Goal: Obtain resource: Download file/media

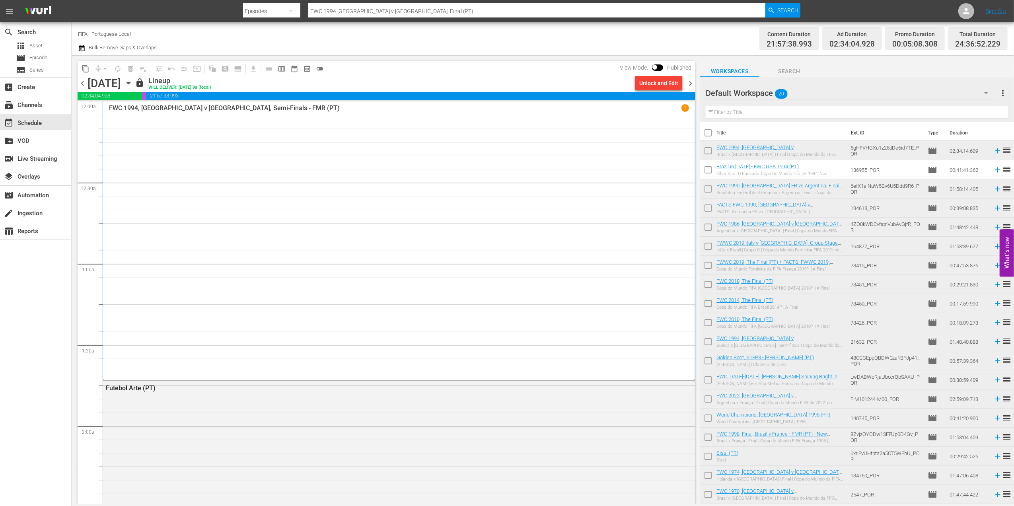
scroll to position [18, 0]
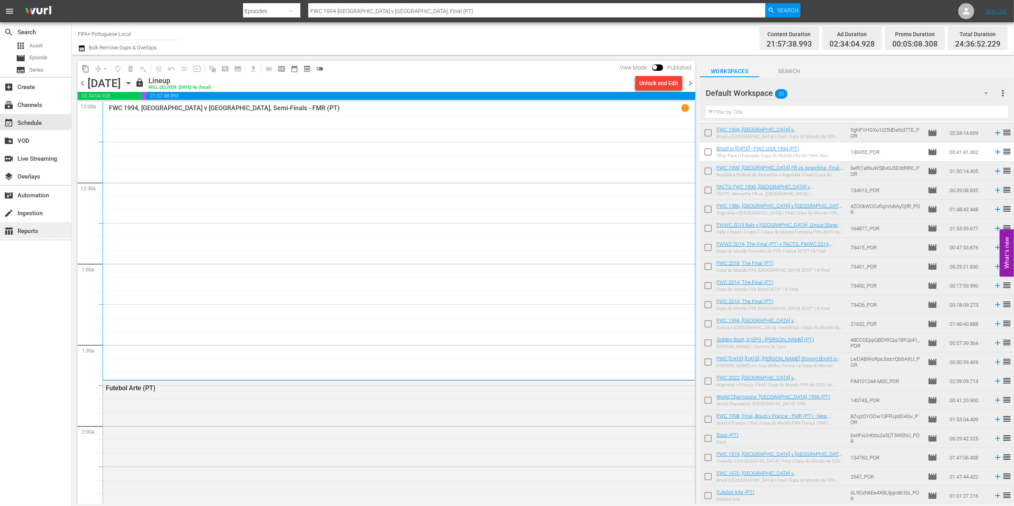
click at [40, 228] on div "table_chart Reports" at bounding box center [22, 229] width 45 height 7
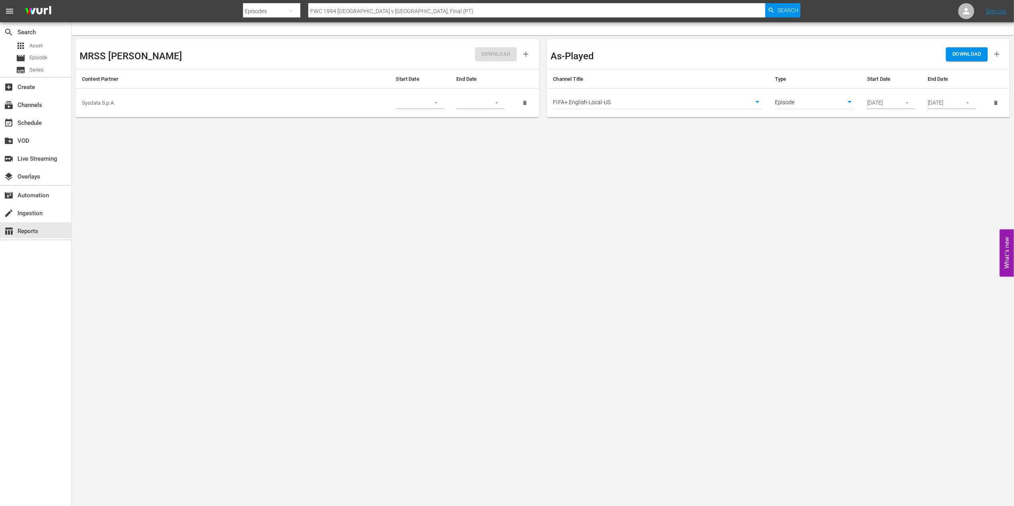
click at [909, 107] on button "button" at bounding box center [908, 103] width 16 height 16
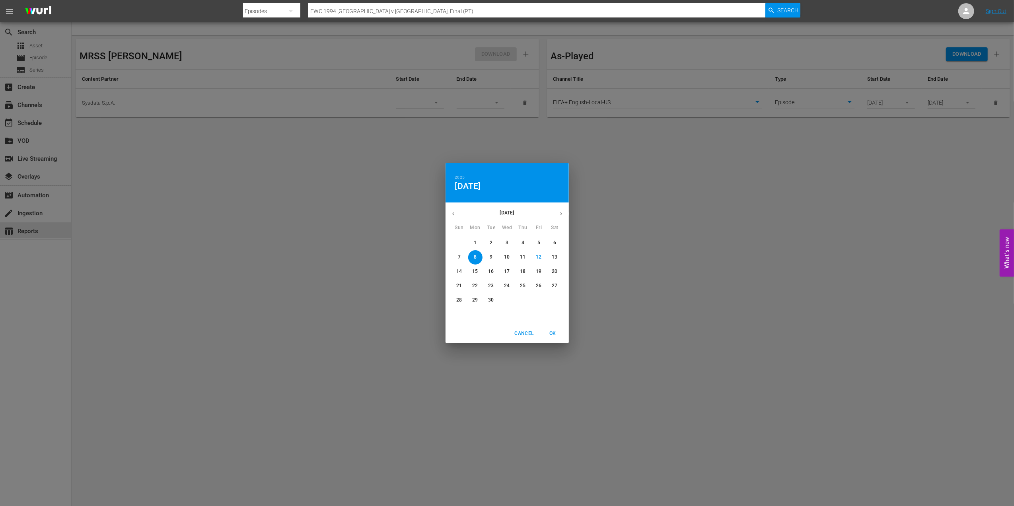
click at [556, 258] on p "13" at bounding box center [555, 257] width 6 height 7
click at [552, 330] on span "OK" at bounding box center [553, 333] width 19 height 8
type input "[DATE]"
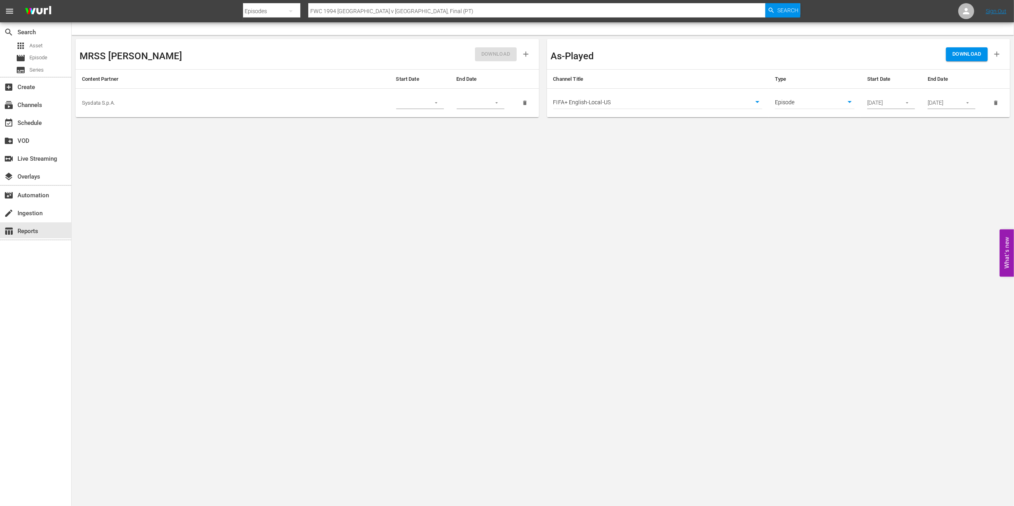
click at [968, 104] on icon "button" at bounding box center [968, 103] width 6 height 6
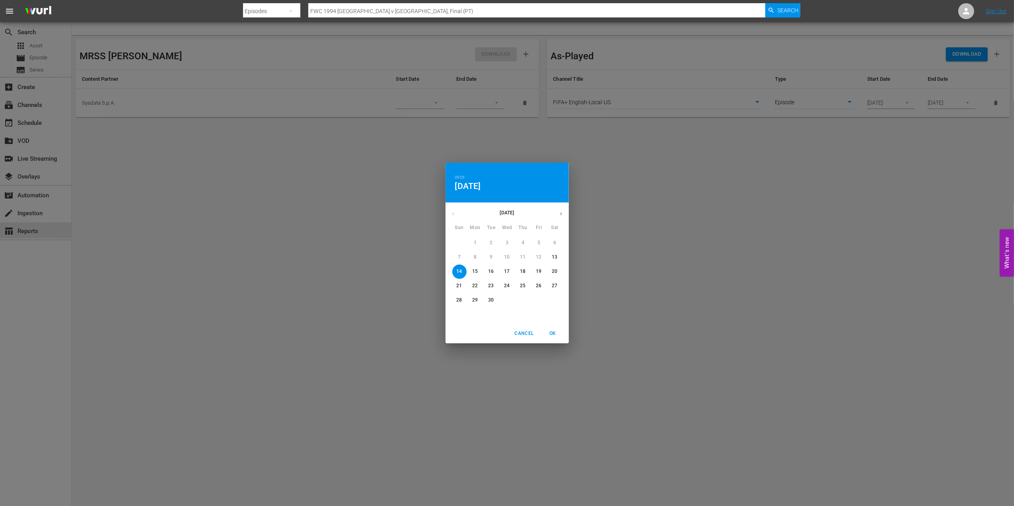
click at [456, 286] on p "21" at bounding box center [459, 286] width 6 height 7
click at [555, 329] on span "OK" at bounding box center [553, 333] width 19 height 8
type input "[DATE]"
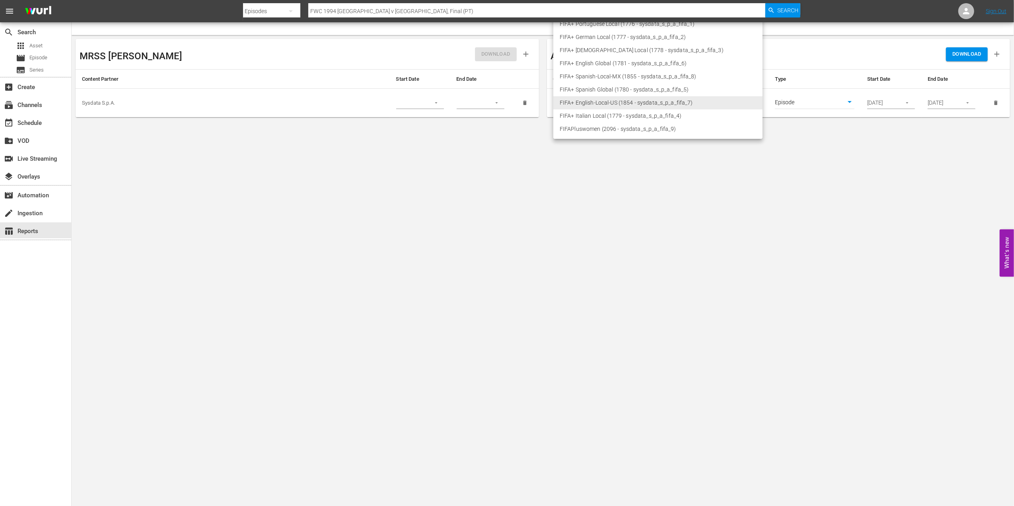
click at [759, 102] on body "menu Search By Episodes Search ID, Title, Description, Keywords, or Category FW…" at bounding box center [507, 253] width 1014 height 506
click at [616, 175] on div at bounding box center [507, 253] width 1014 height 506
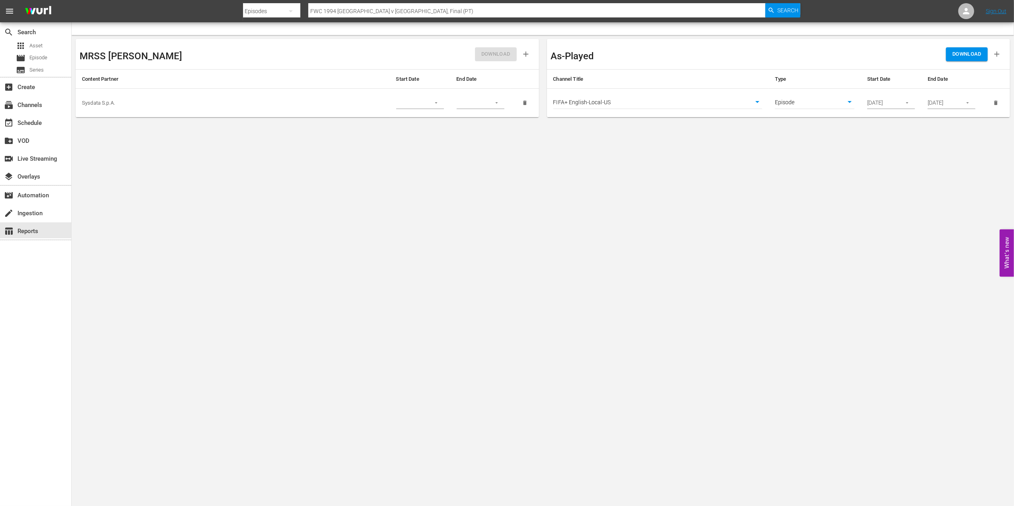
click at [759, 102] on body "menu Search By Episodes Search ID, Title, Description, Keywords, or Category FW…" at bounding box center [507, 253] width 1014 height 506
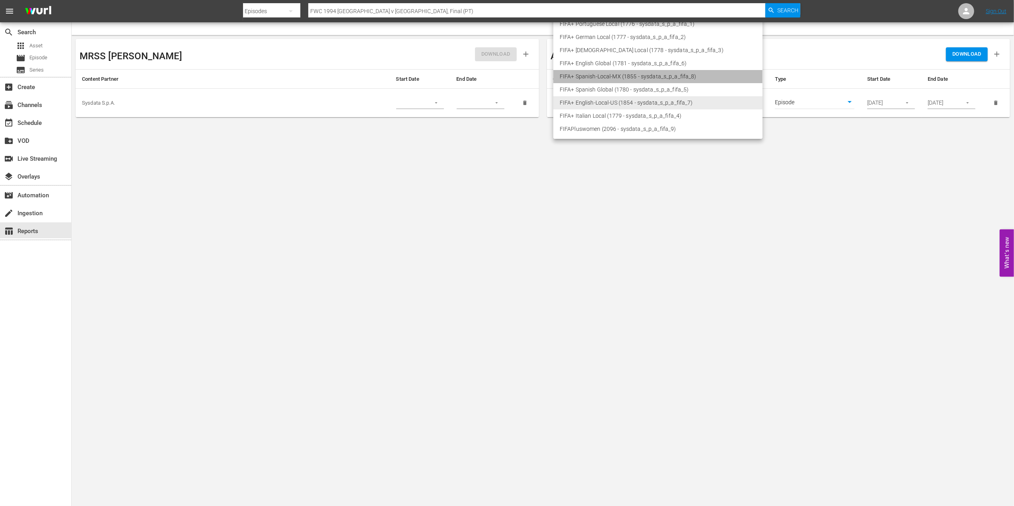
click at [626, 79] on li "FIFA+ Spanish-Local-MX (1855 - sysdata_s_p_a_fifa_8)" at bounding box center [657, 76] width 209 height 13
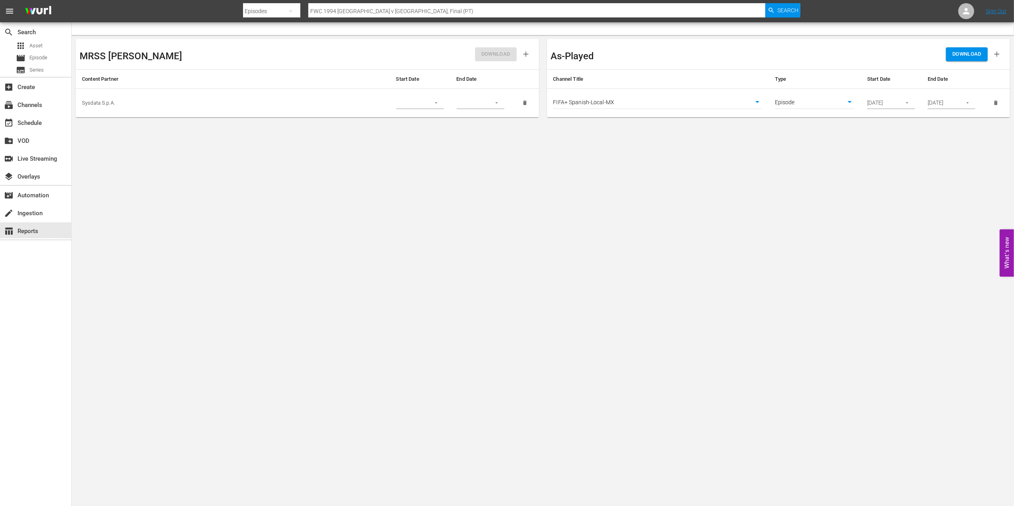
click at [761, 102] on body "menu Search By Episodes Search ID, Title, Description, Keywords, or Category FW…" at bounding box center [507, 253] width 1014 height 506
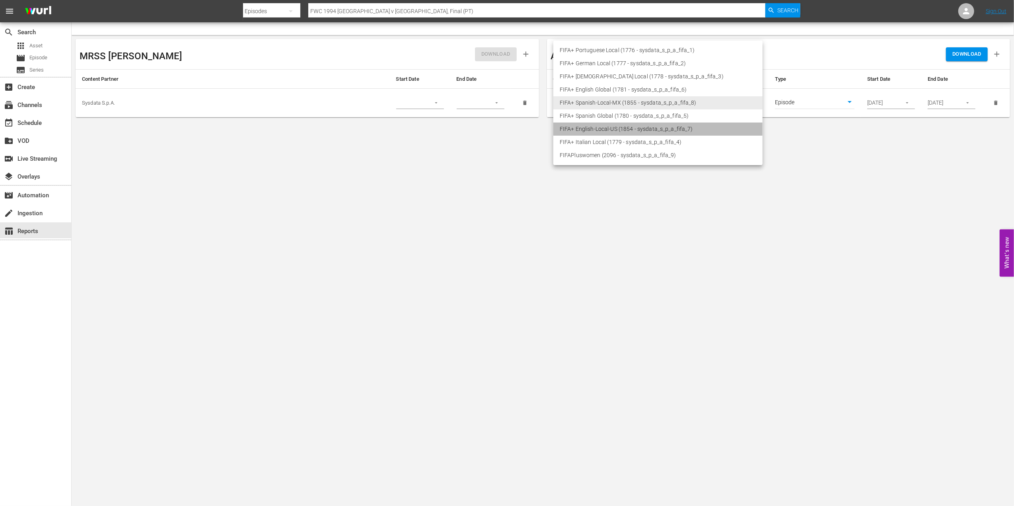
click at [612, 127] on li "FIFA+ English-Local-US (1854 - sysdata_s_p_a_fifa_7)" at bounding box center [657, 129] width 209 height 13
type input "1854"
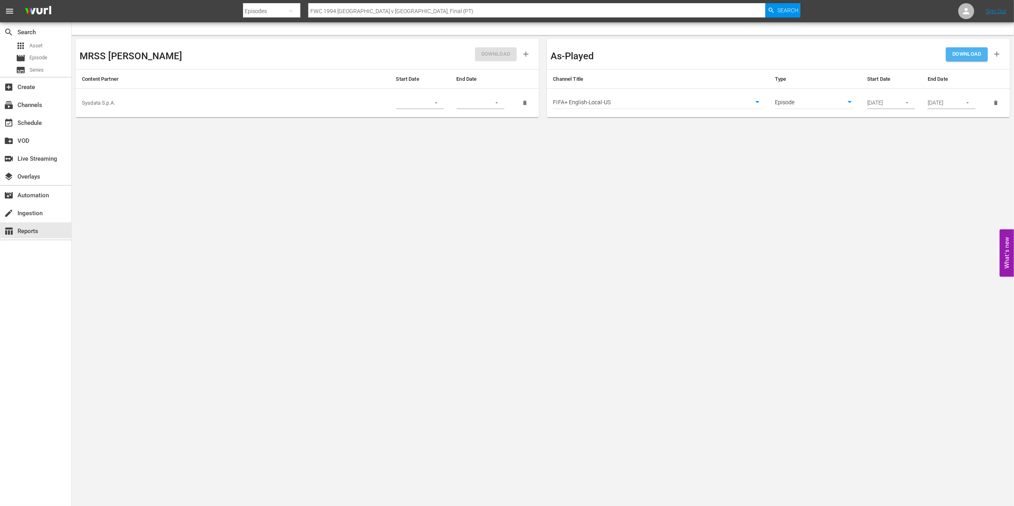
click at [965, 53] on span "DOWNLOAD" at bounding box center [967, 54] width 29 height 9
click at [909, 104] on icon "button" at bounding box center [907, 103] width 6 height 6
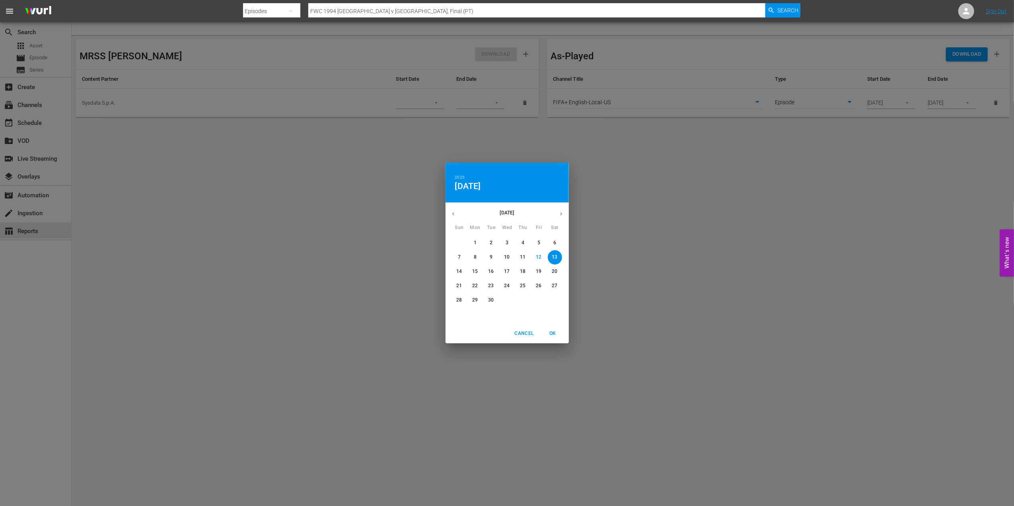
click at [475, 270] on p "15" at bounding box center [475, 271] width 6 height 7
click at [550, 333] on span "OK" at bounding box center [553, 333] width 19 height 8
type input "[DATE]"
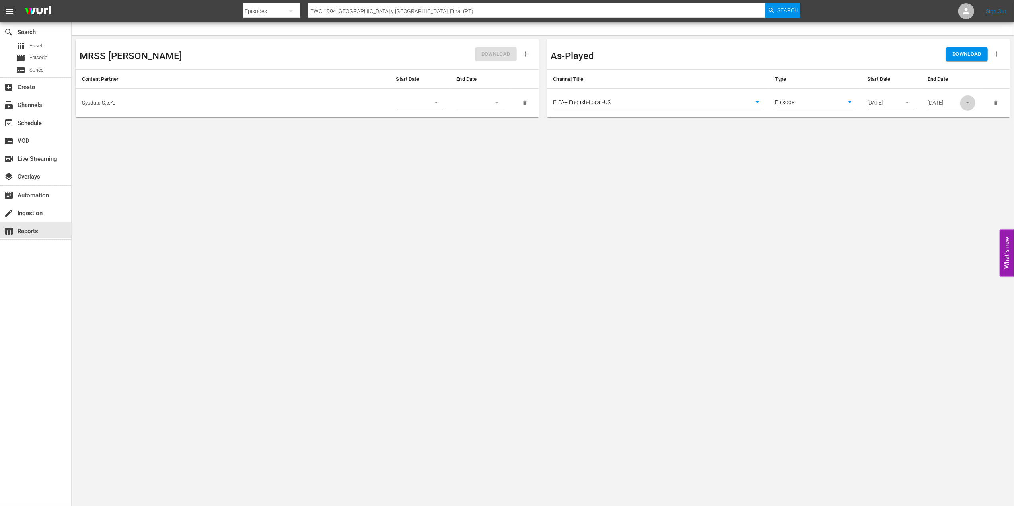
click at [969, 100] on icon "button" at bounding box center [968, 103] width 6 height 6
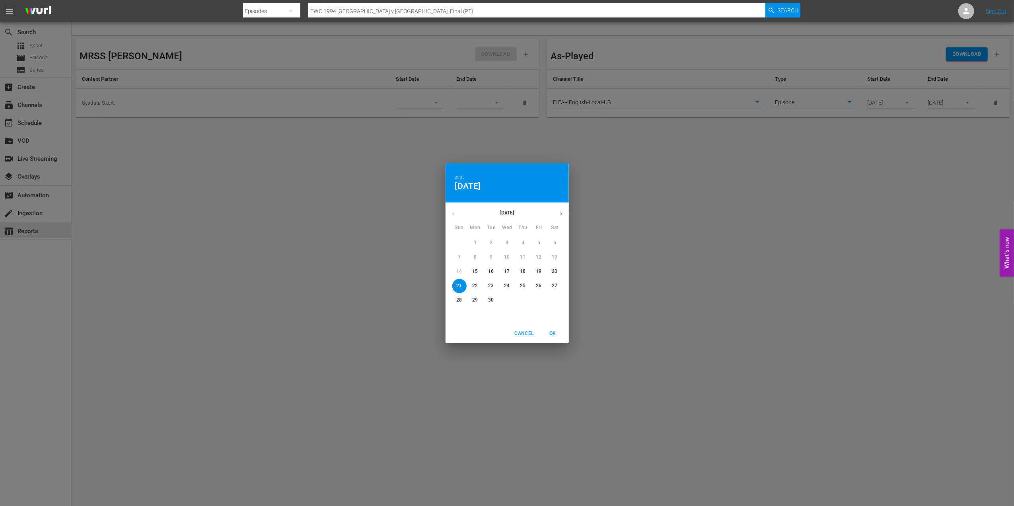
click at [739, 273] on div "2025 Sun, Sep [DATE] Mon Tue Wed Thu Fri Sat 31 1 2 3 4 5 6 7 8 9 10 11 12 13 1…" at bounding box center [507, 253] width 1014 height 506
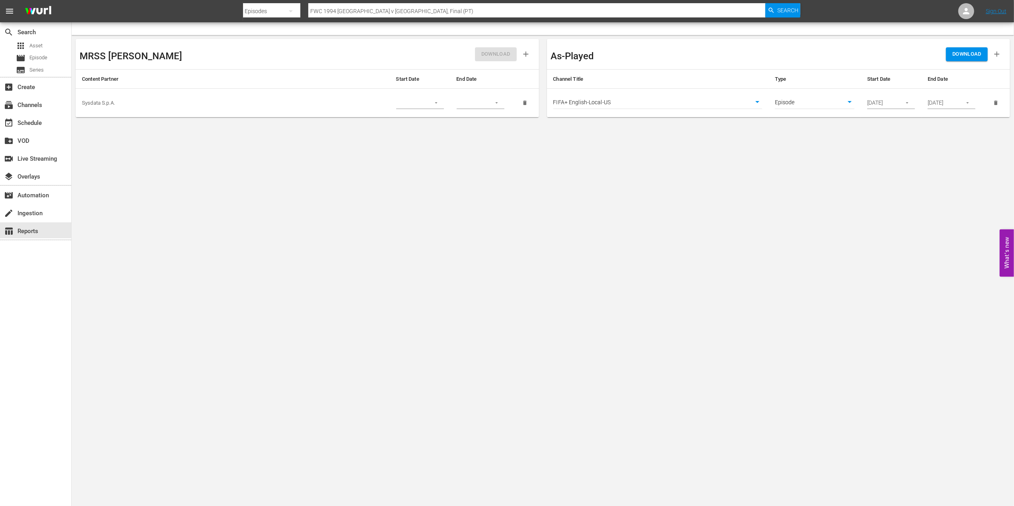
click at [755, 96] on body "menu Search By Episodes Search ID, Title, Description, Keywords, or Category FW…" at bounding box center [507, 253] width 1014 height 506
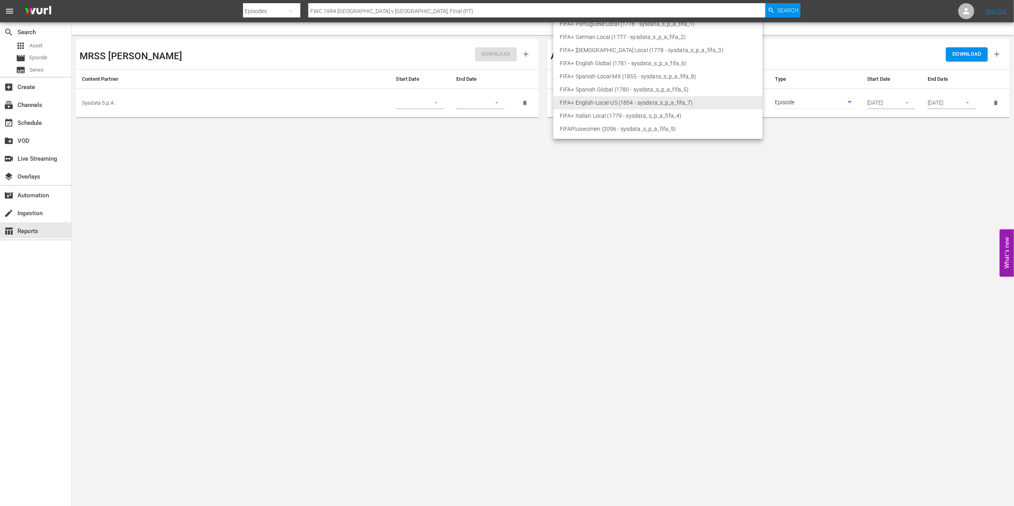
click at [622, 21] on nav "menu Search By Episodes Search ID, Title, Description, Keywords, or Category FW…" at bounding box center [507, 11] width 1014 height 22
click at [622, 24] on li "FIFA+ Portuguese Local (1776 - sysdata_s_p_a_fifa_1)" at bounding box center [657, 24] width 209 height 13
type input "1776"
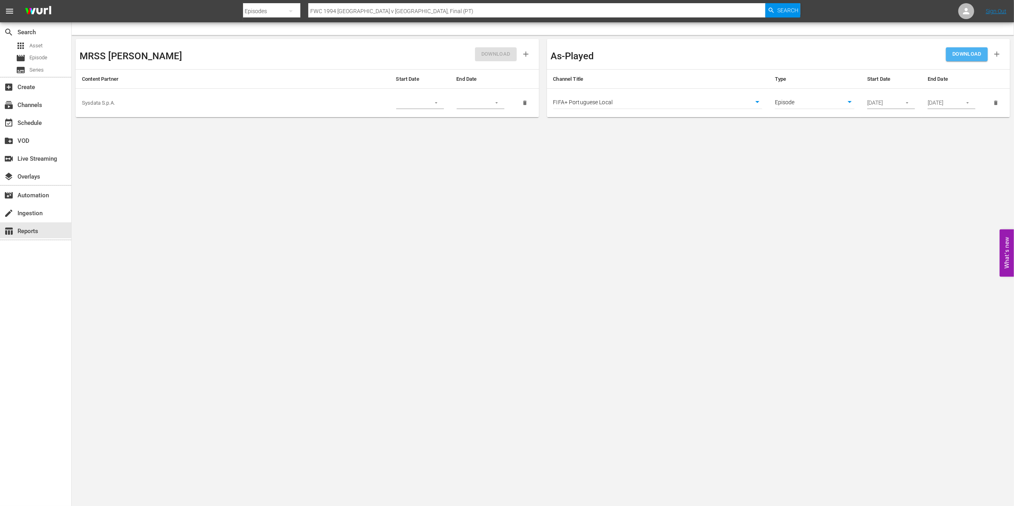
click at [955, 56] on span "DOWNLOAD" at bounding box center [967, 54] width 29 height 9
click at [51, 126] on div "event_available Schedule" at bounding box center [35, 122] width 71 height 16
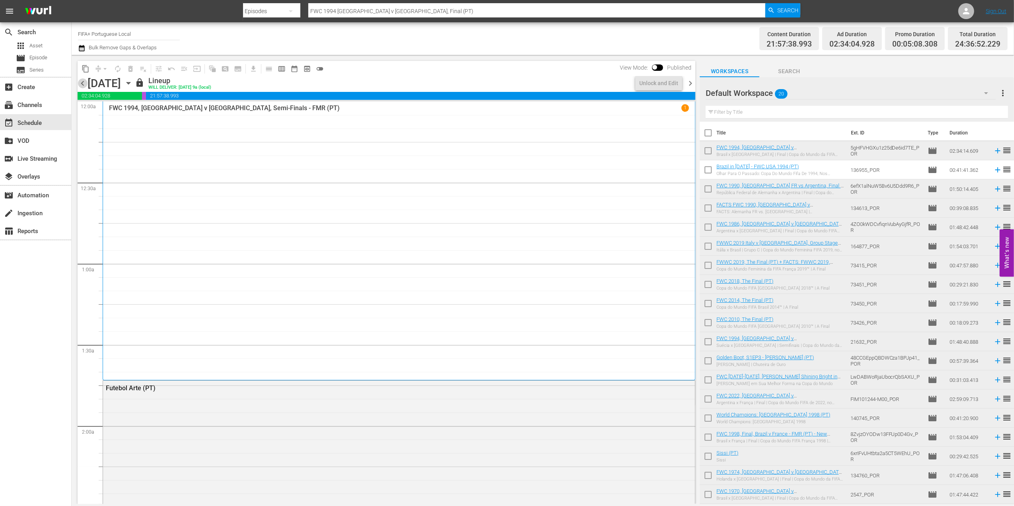
click at [82, 83] on span "chevron_left" at bounding box center [83, 83] width 10 height 10
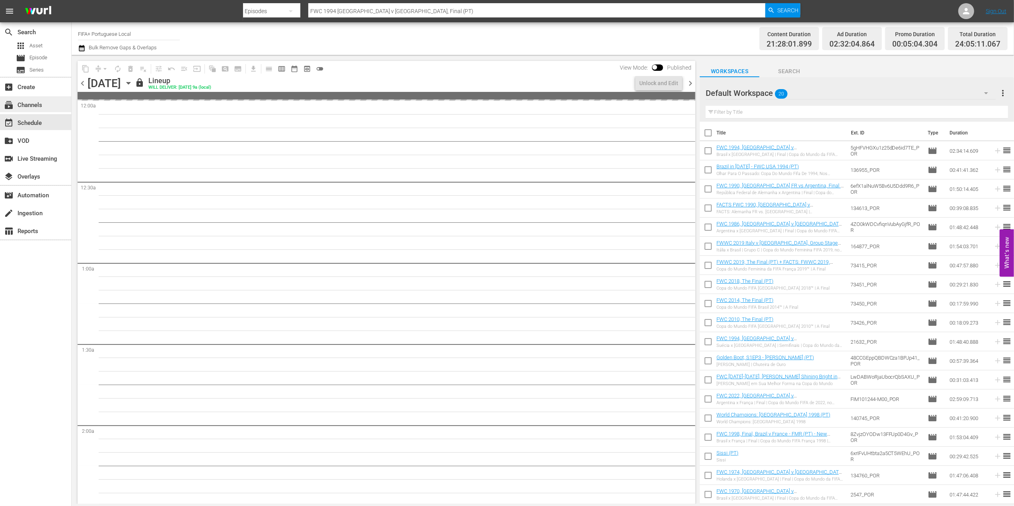
click at [41, 101] on div "subscriptions Channels" at bounding box center [22, 103] width 45 height 7
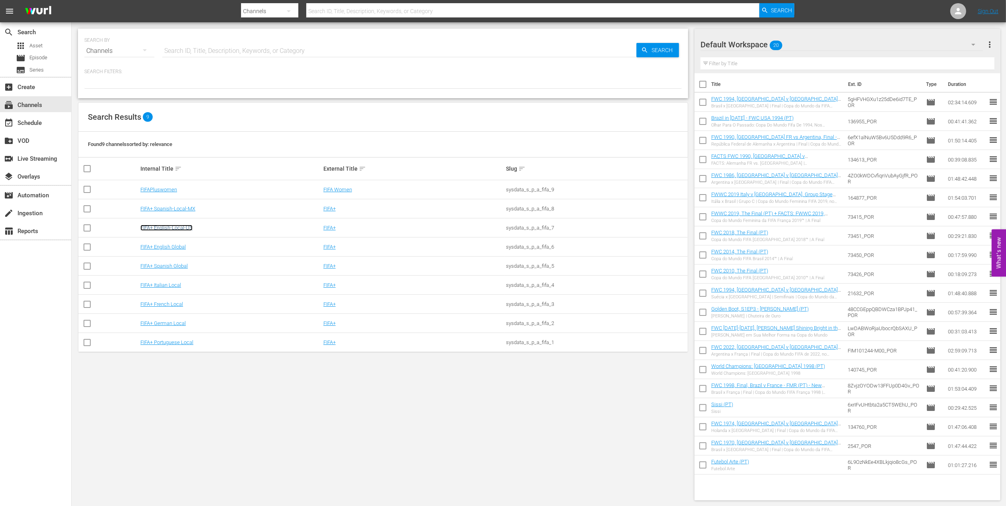
click at [181, 230] on link "FIFA+ English-Local-US" at bounding box center [166, 228] width 52 height 6
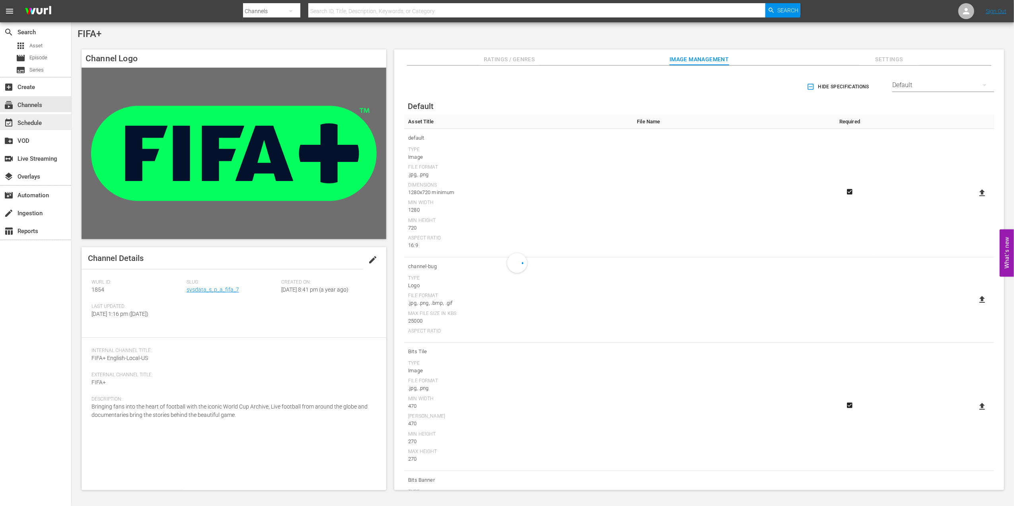
click at [46, 119] on div "event_available Schedule" at bounding box center [35, 122] width 71 height 16
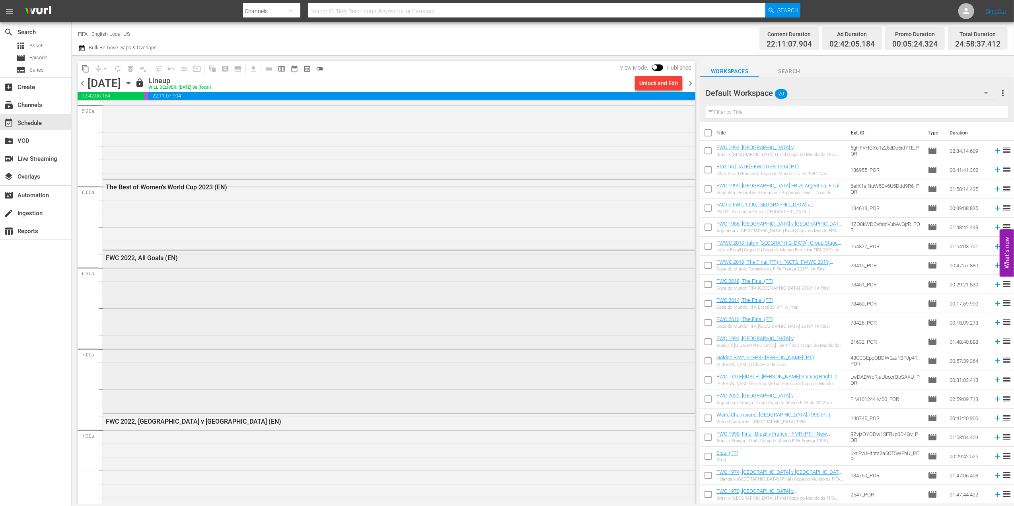
scroll to position [893, 0]
click at [171, 180] on div "The Best of Women's World Cup 2023 (EN)" at bounding box center [377, 183] width 542 height 8
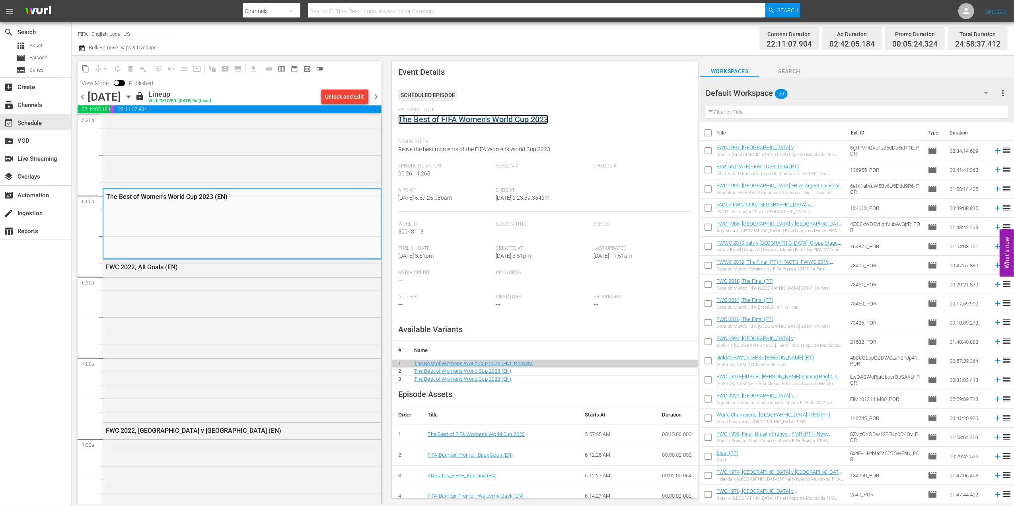
click at [452, 122] on link "The Best of FIFA Women's World Cup 2023" at bounding box center [473, 120] width 150 height 10
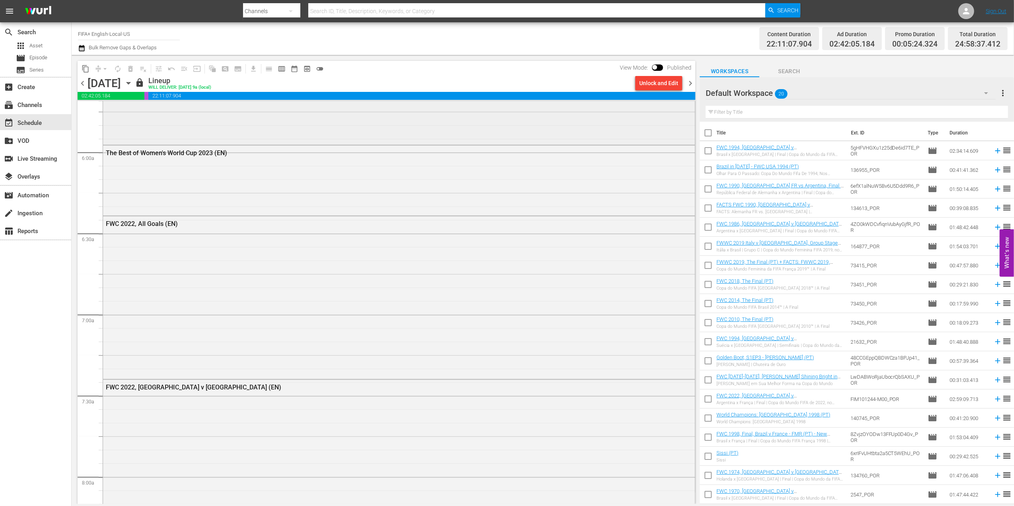
scroll to position [930, 0]
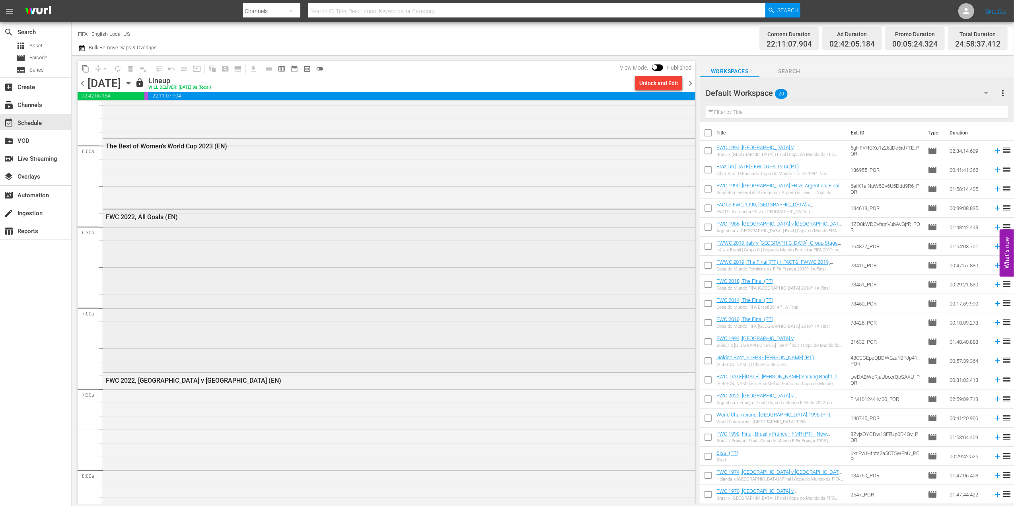
click at [158, 216] on div "FWC 2022, All Goals (EN)" at bounding box center [377, 217] width 542 height 8
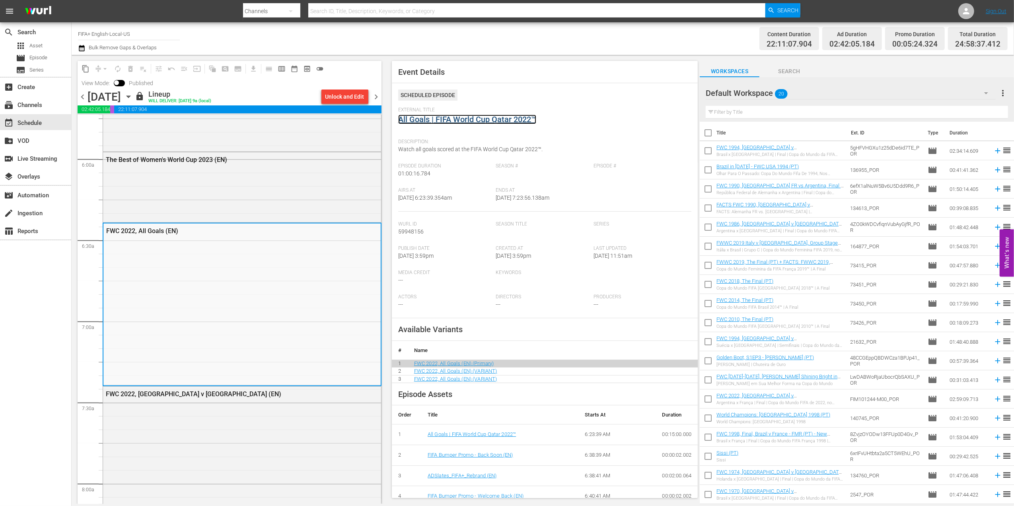
click at [503, 120] on link "All Goals | FIFA World Cup Qatar 2022™" at bounding box center [467, 120] width 138 height 10
